Goal: Task Accomplishment & Management: Manage account settings

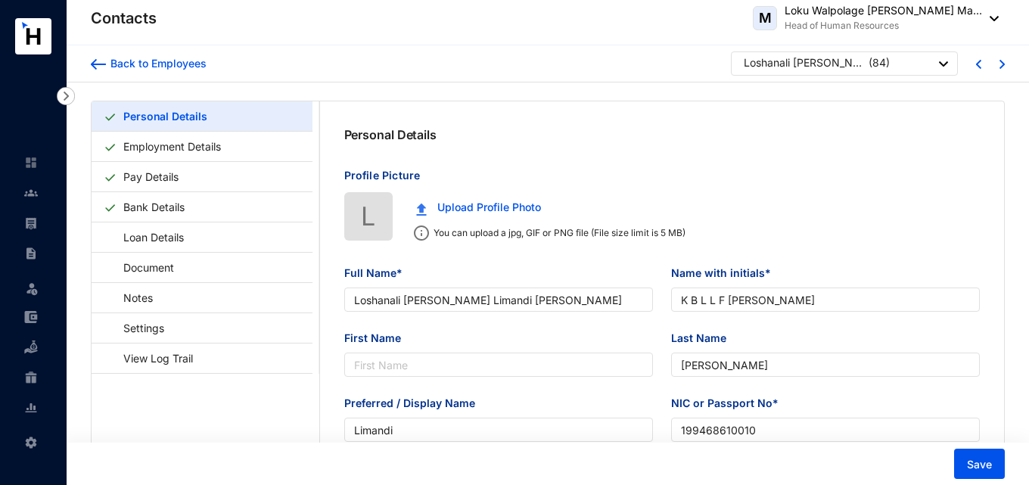
click at [815, 63] on div "Loshanali [PERSON_NAME] Limandi [PERSON_NAME]" at bounding box center [804, 62] width 121 height 15
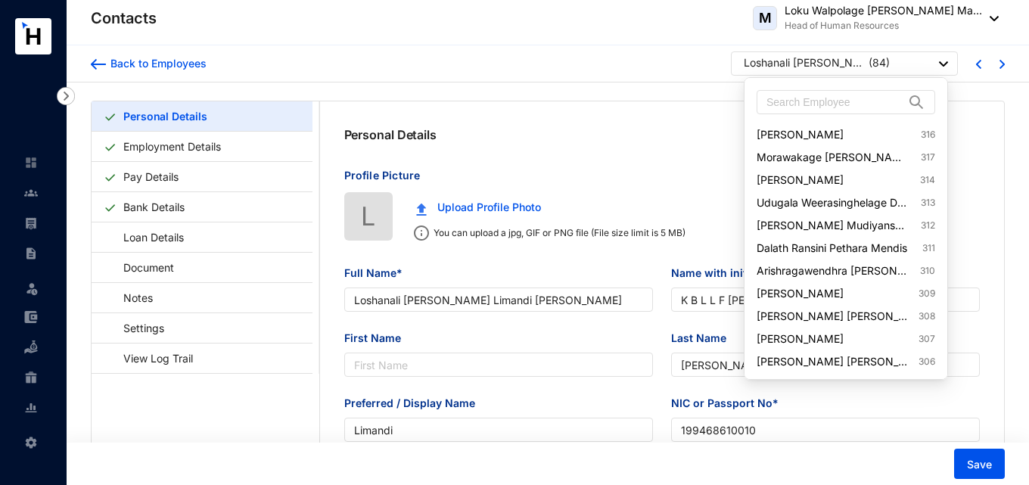
click at [940, 62] on img at bounding box center [943, 63] width 9 height 5
click at [877, 106] on input "text" at bounding box center [835, 102] width 138 height 23
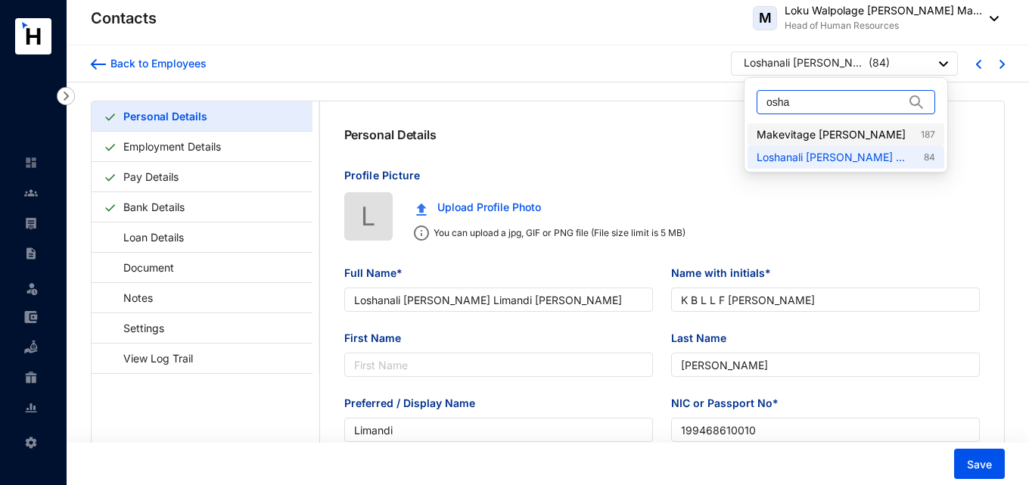
type input "osha"
click at [797, 138] on link "Makevitage [PERSON_NAME] Perera 187" at bounding box center [845, 134] width 179 height 15
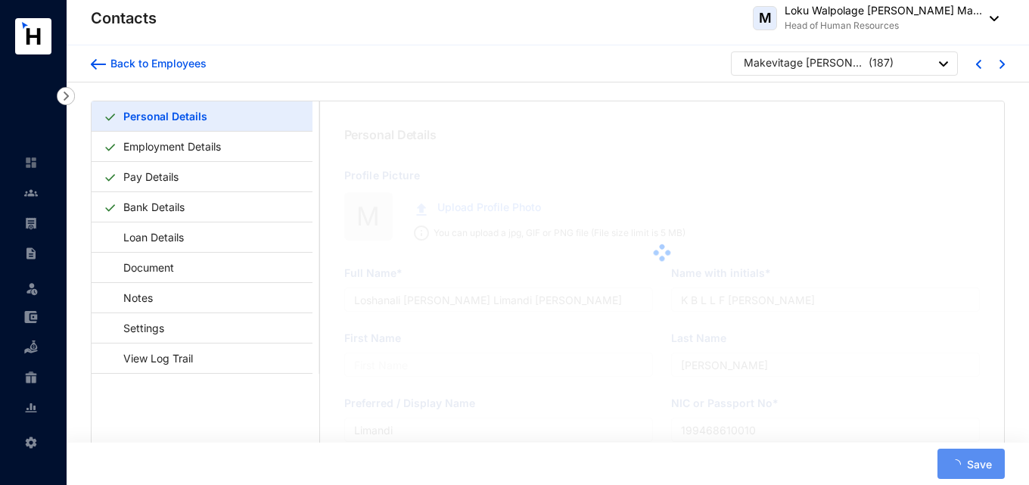
type input "Makevitage [PERSON_NAME]"
type input "M O L PERERA"
type input "Perera"
type input "[PERSON_NAME]"
type input "200062403660"
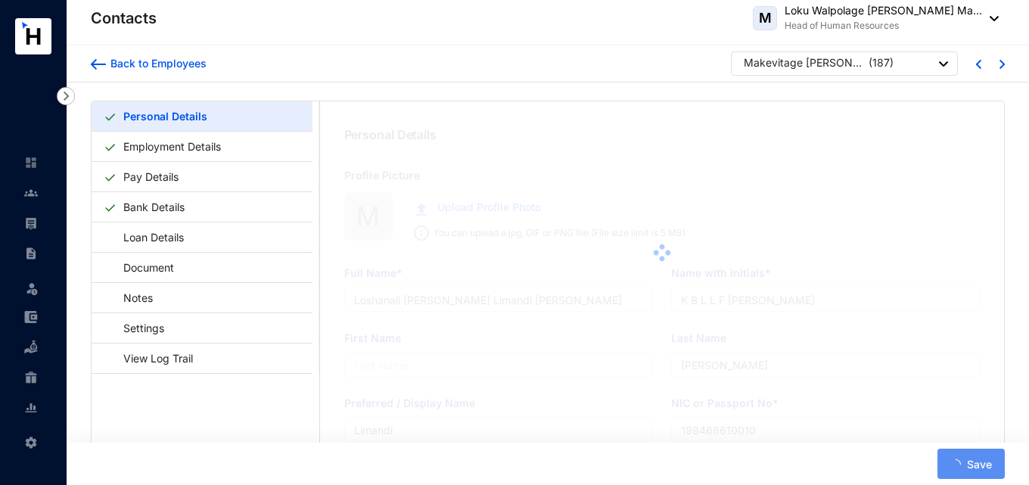
type input "0773296238"
type input "[DATE]"
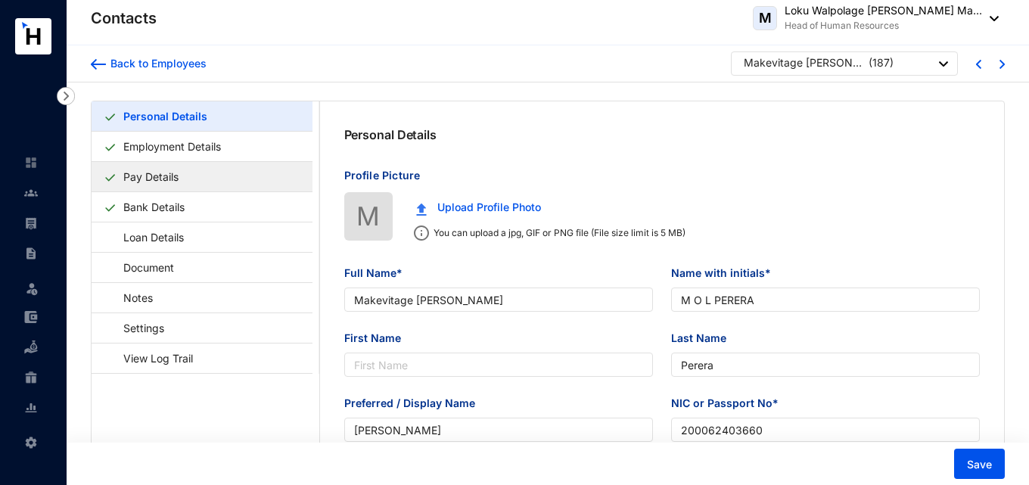
click at [176, 186] on link "Pay Details" at bounding box center [150, 176] width 67 height 31
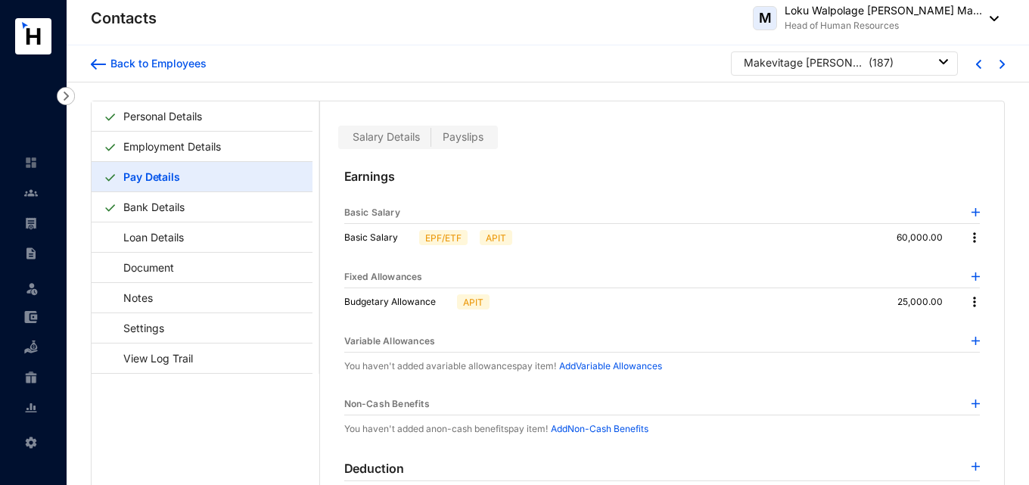
click at [464, 129] on label "Payslips" at bounding box center [463, 137] width 64 height 17
click at [431, 141] on input "Payslips" at bounding box center [431, 141] width 0 height 0
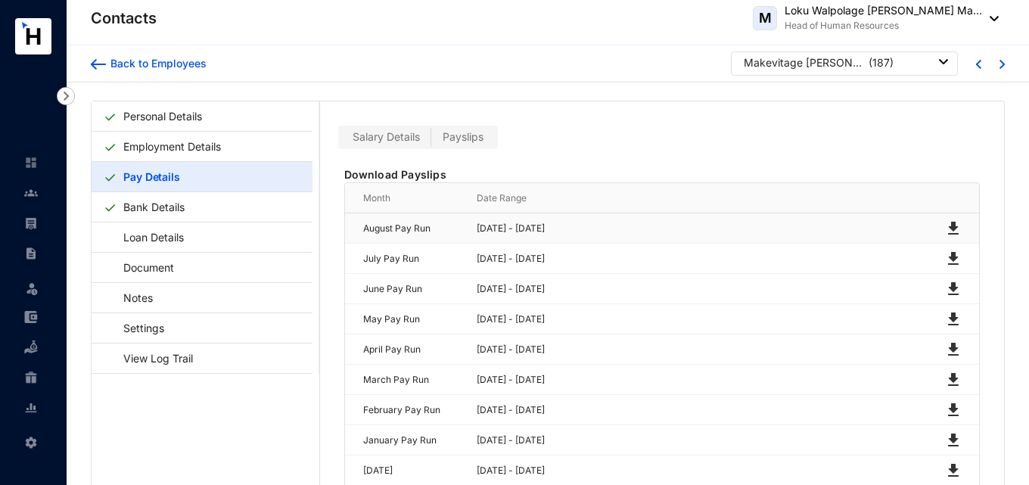
click at [949, 220] on img at bounding box center [953, 228] width 18 height 18
click at [141, 117] on link "Personal Details" at bounding box center [162, 116] width 91 height 31
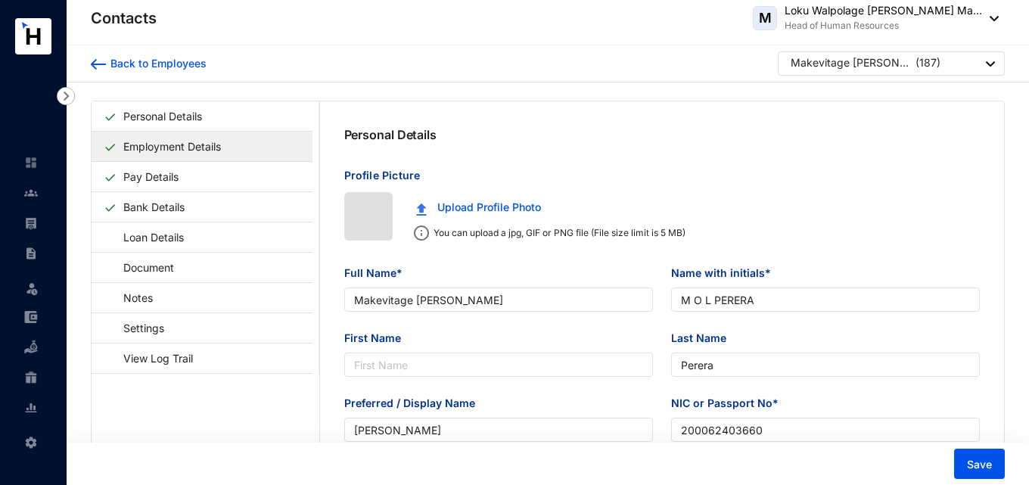
type input "[DATE]"
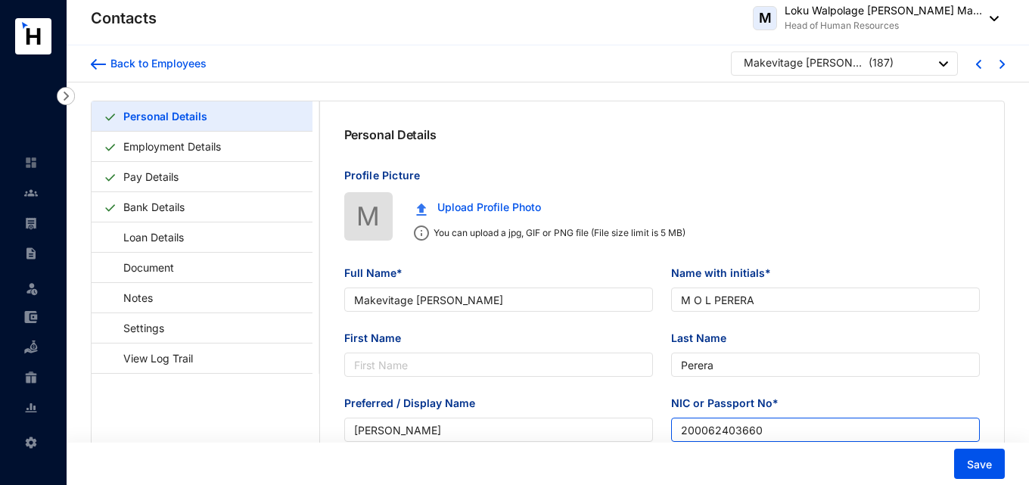
click at [735, 430] on input "200062403660" at bounding box center [825, 430] width 309 height 24
